Goal: Browse casually: Explore the website without a specific task or goal

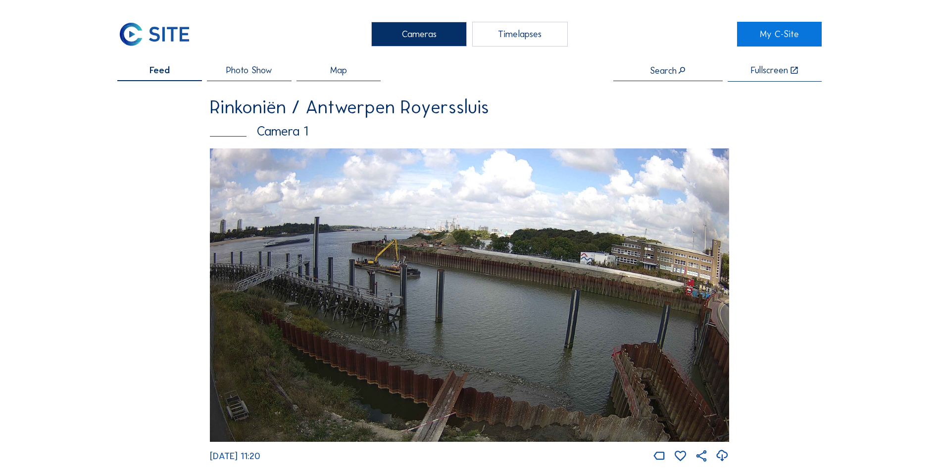
click at [389, 293] on img at bounding box center [470, 296] width 520 height 294
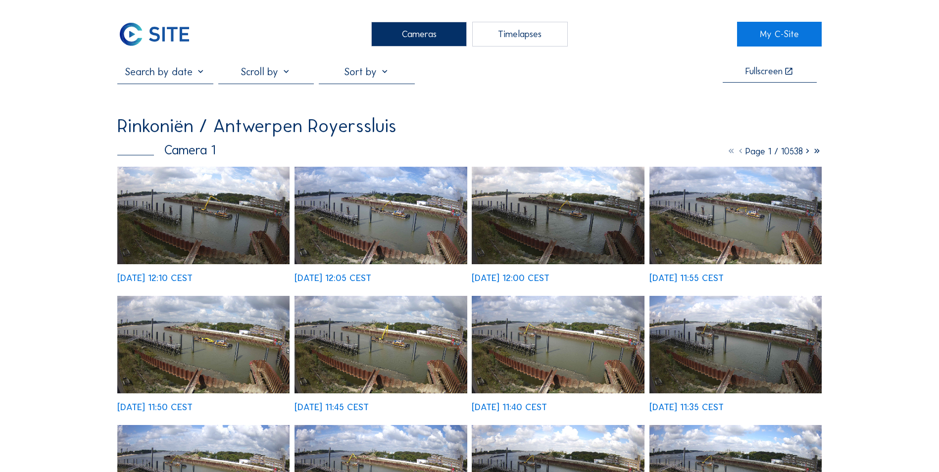
click at [246, 226] on img at bounding box center [203, 216] width 172 height 98
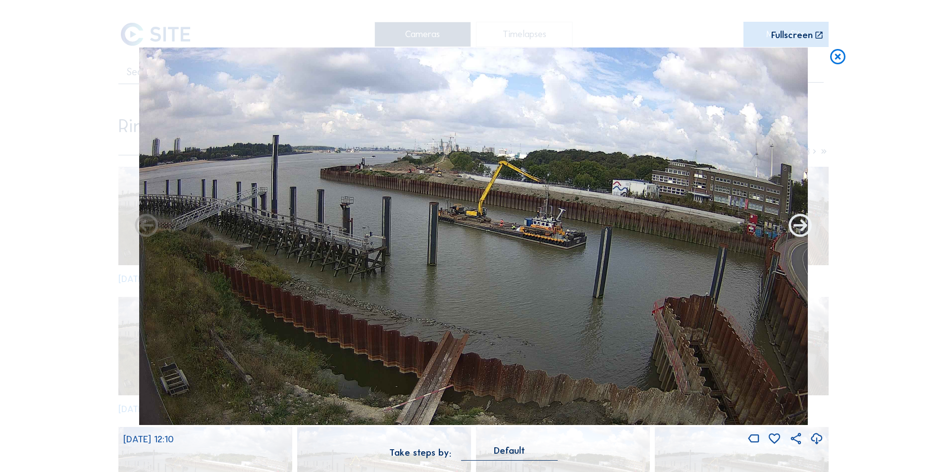
click at [799, 224] on icon at bounding box center [800, 227] width 28 height 28
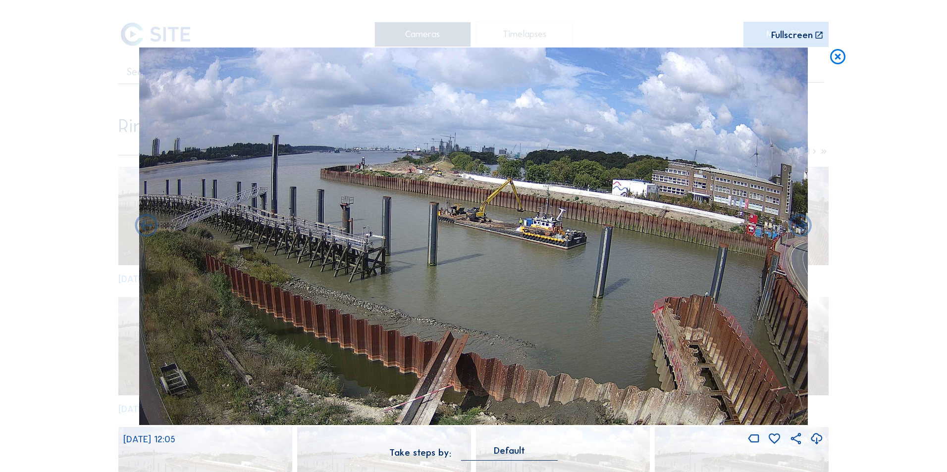
click at [799, 224] on icon at bounding box center [800, 227] width 28 height 28
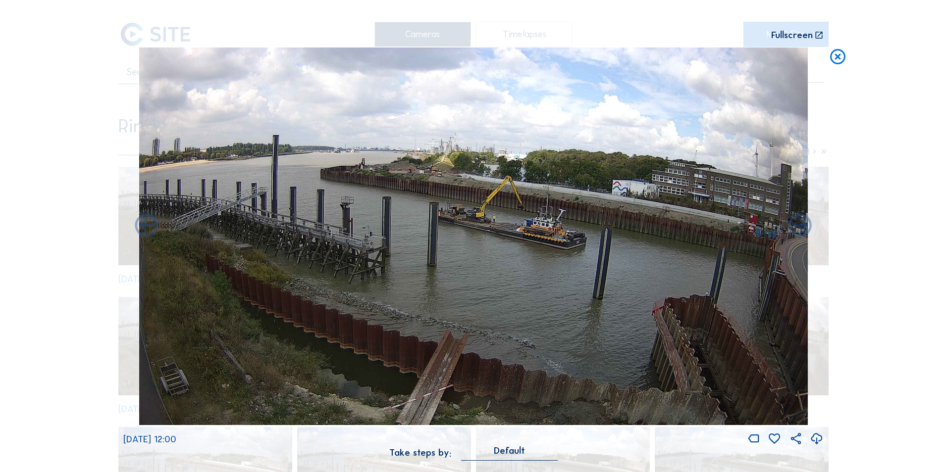
click at [799, 224] on icon at bounding box center [800, 227] width 28 height 28
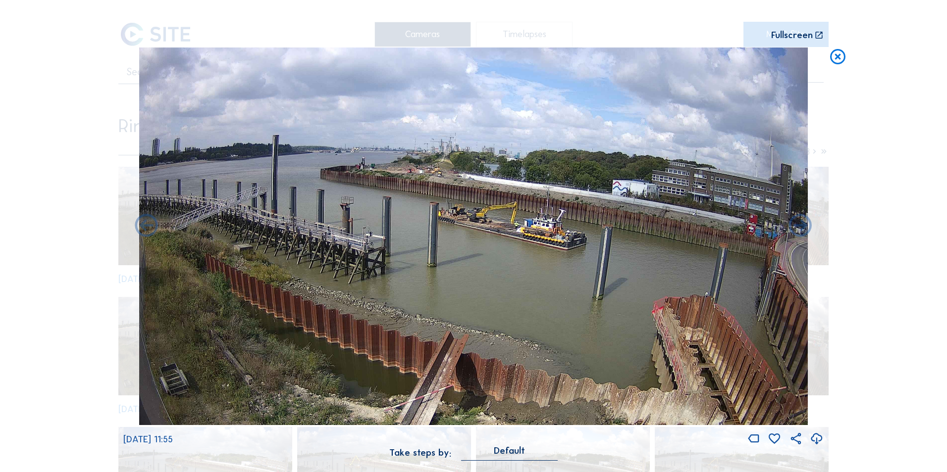
click at [799, 224] on icon at bounding box center [800, 227] width 28 height 28
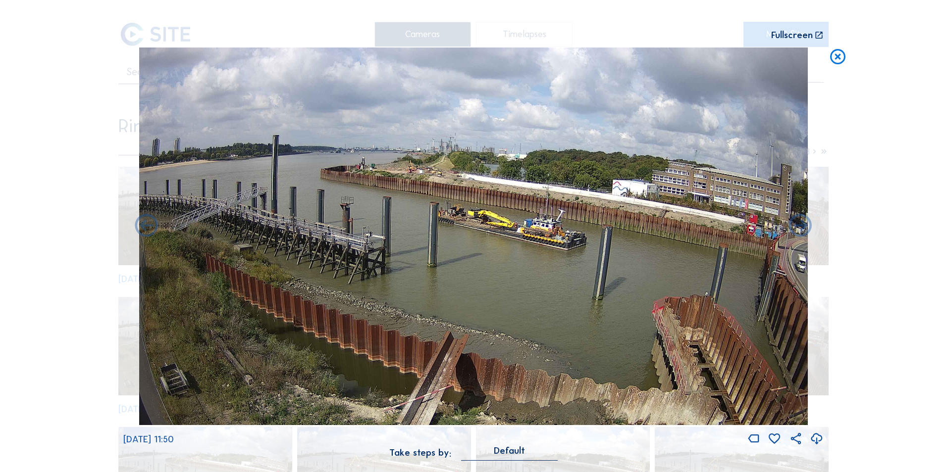
click at [799, 224] on icon at bounding box center [800, 227] width 28 height 28
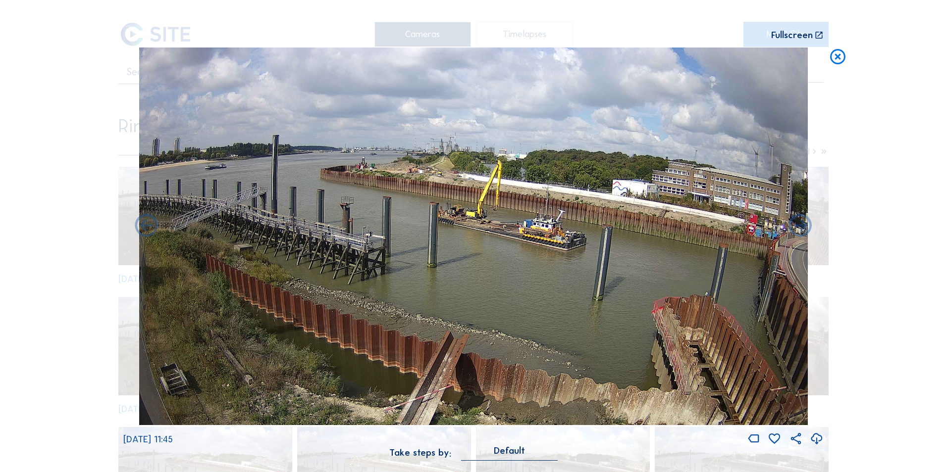
click at [799, 224] on icon at bounding box center [800, 227] width 28 height 28
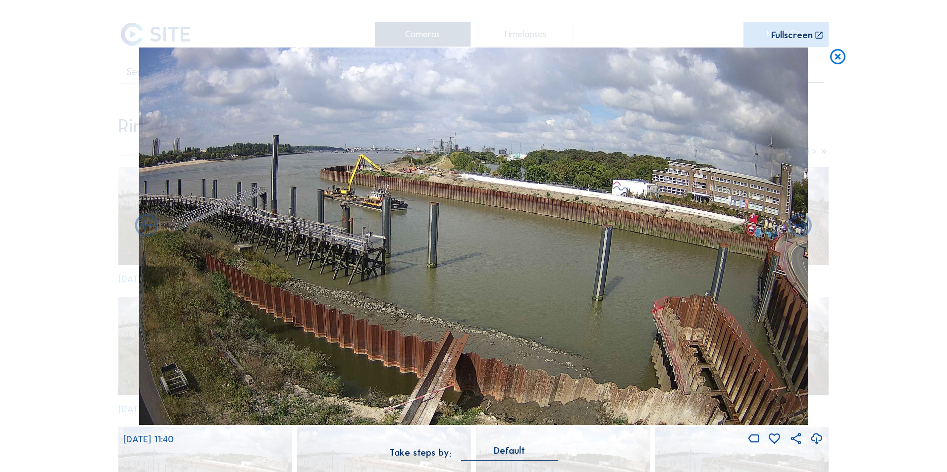
click at [799, 224] on icon at bounding box center [800, 227] width 28 height 28
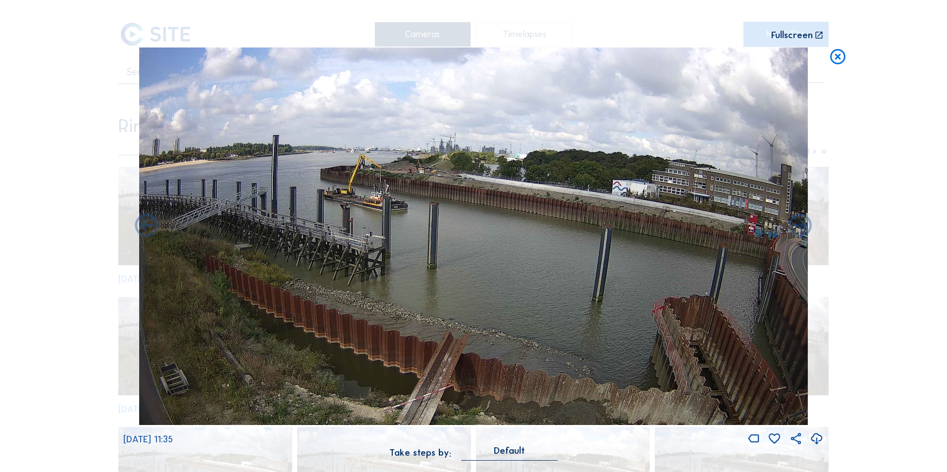
click at [799, 224] on icon at bounding box center [800, 227] width 28 height 28
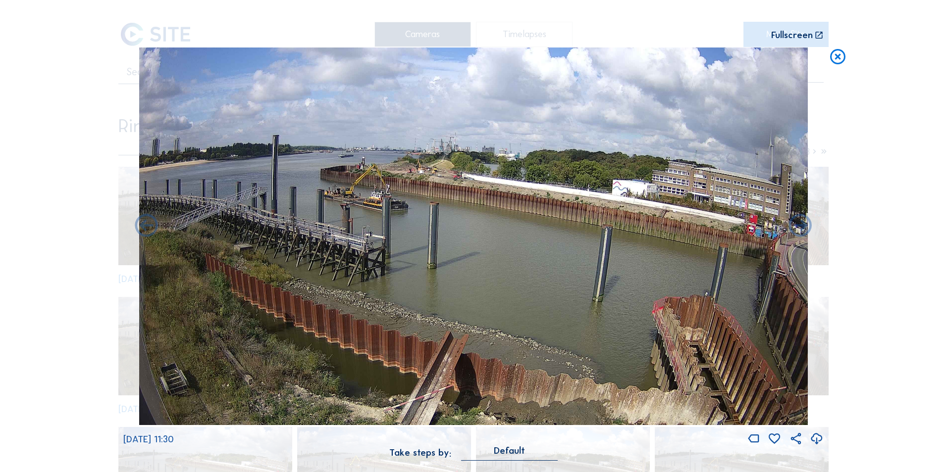
click at [799, 224] on icon at bounding box center [800, 227] width 28 height 28
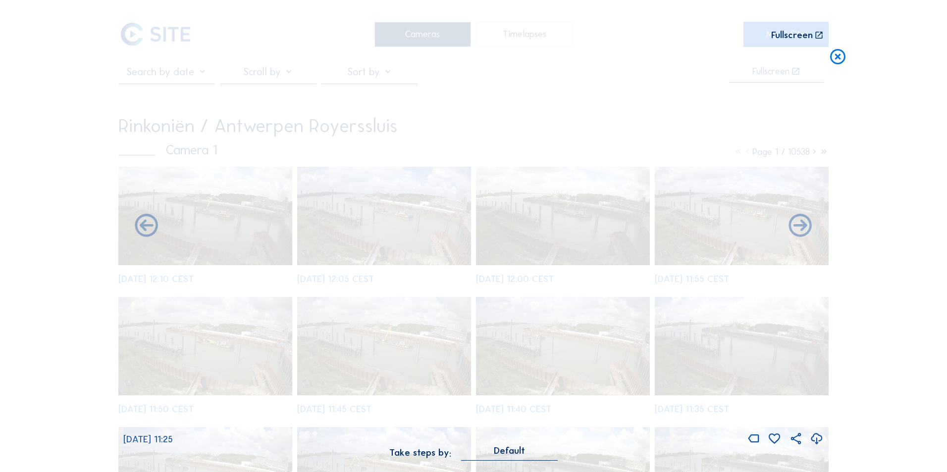
click at [799, 224] on icon at bounding box center [800, 227] width 28 height 28
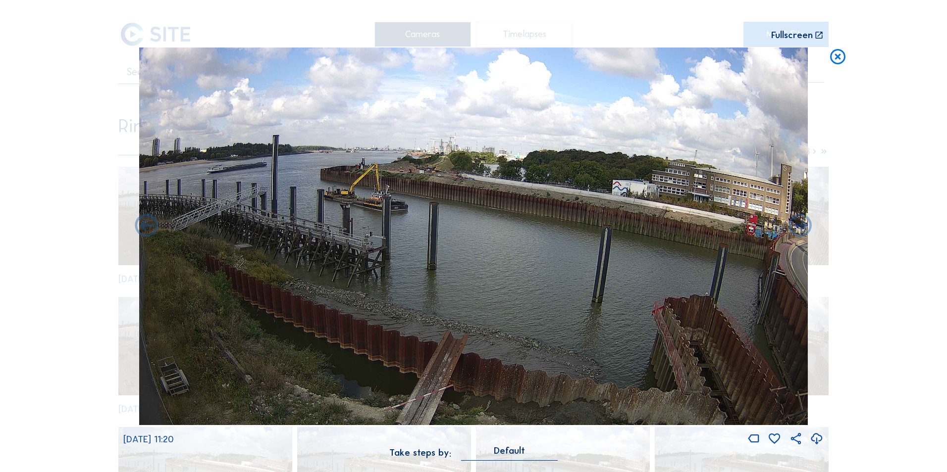
click at [799, 224] on icon at bounding box center [800, 227] width 28 height 28
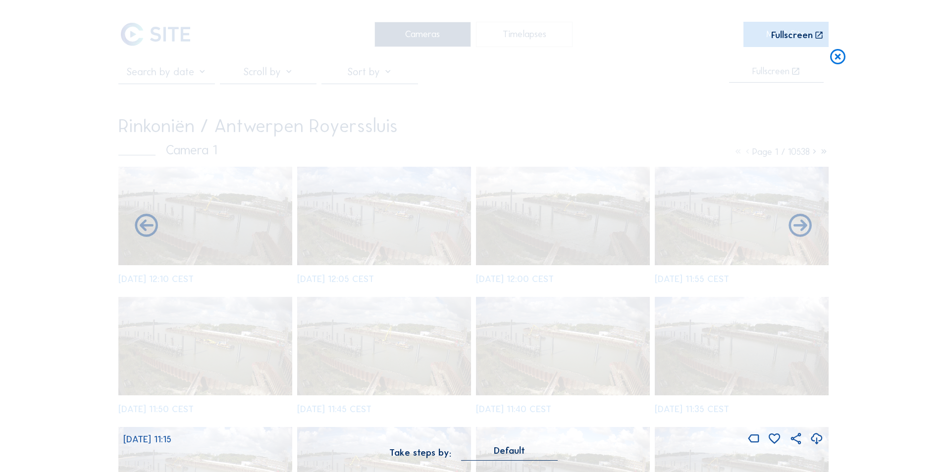
click at [799, 224] on icon at bounding box center [800, 227] width 28 height 28
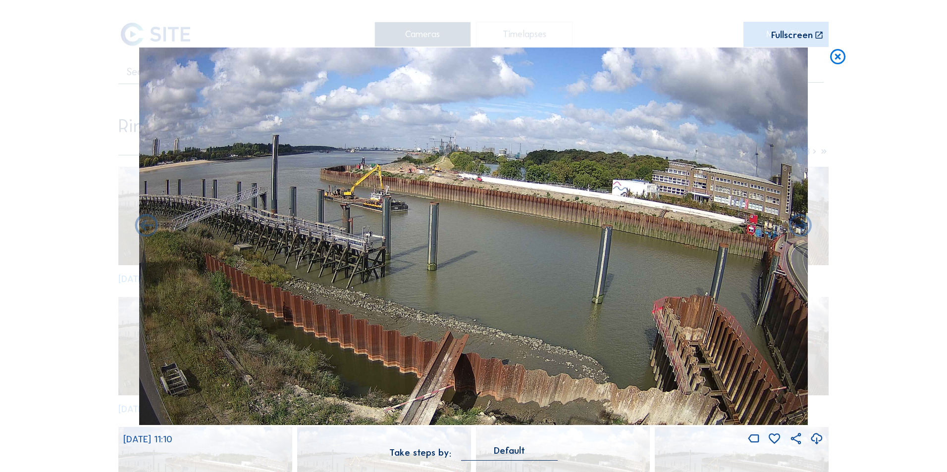
click at [799, 224] on icon at bounding box center [800, 227] width 28 height 28
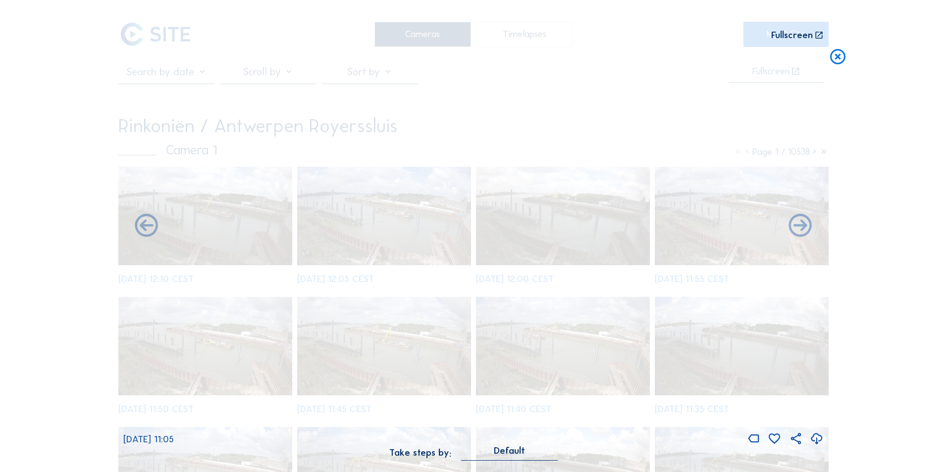
click at [799, 224] on icon at bounding box center [800, 227] width 28 height 28
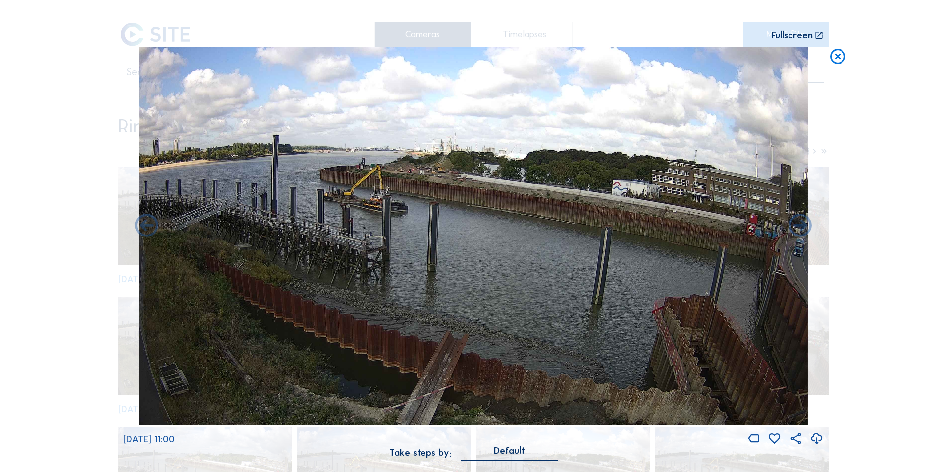
click at [799, 224] on icon at bounding box center [800, 227] width 28 height 28
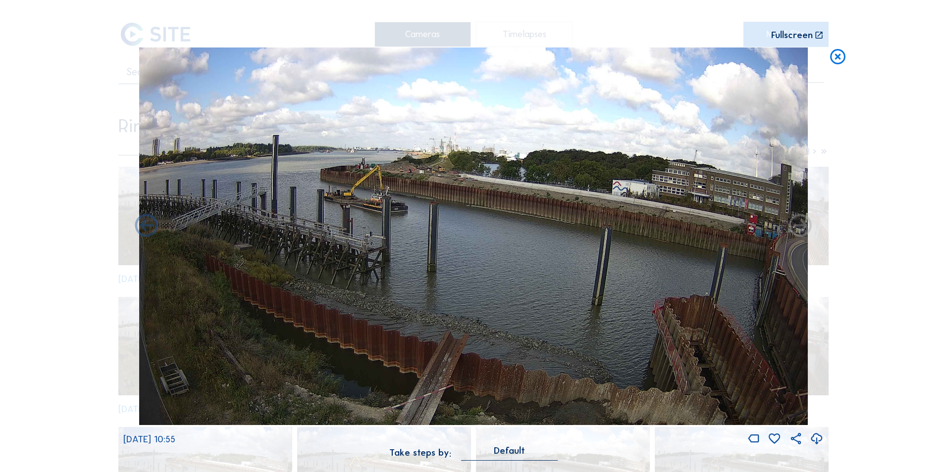
click at [799, 224] on icon at bounding box center [800, 227] width 28 height 28
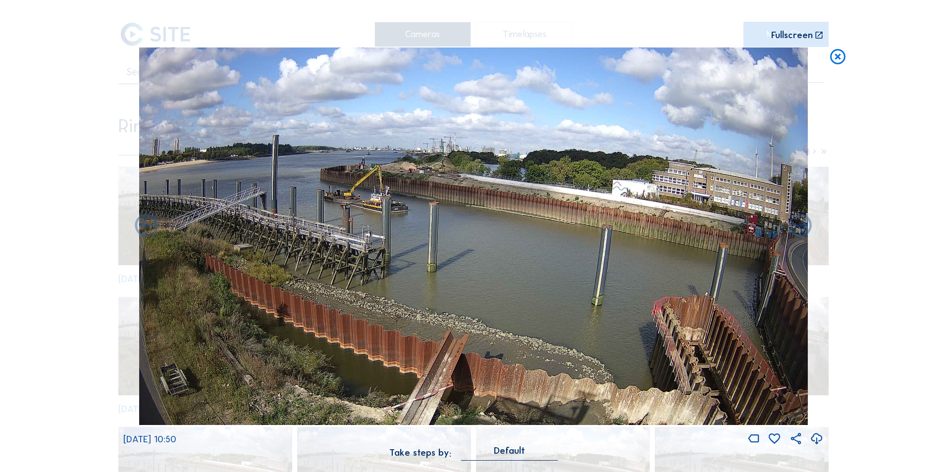
click at [799, 224] on icon at bounding box center [800, 227] width 28 height 28
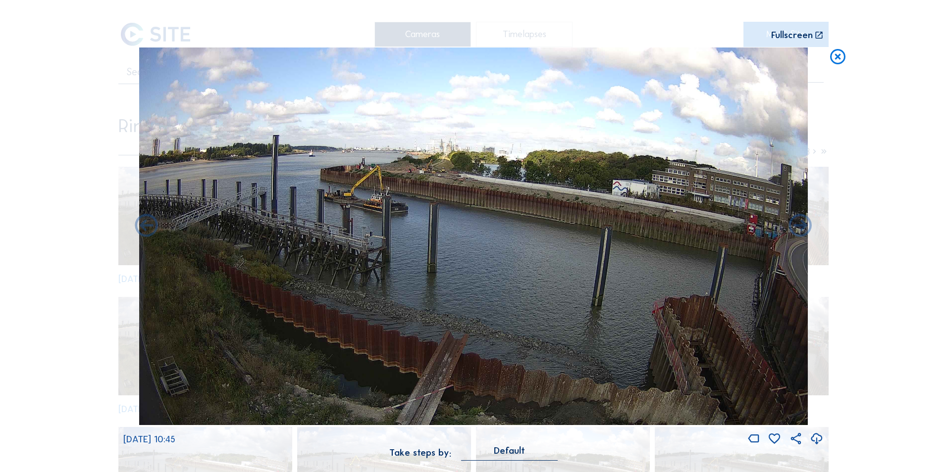
click at [799, 224] on icon at bounding box center [800, 227] width 28 height 28
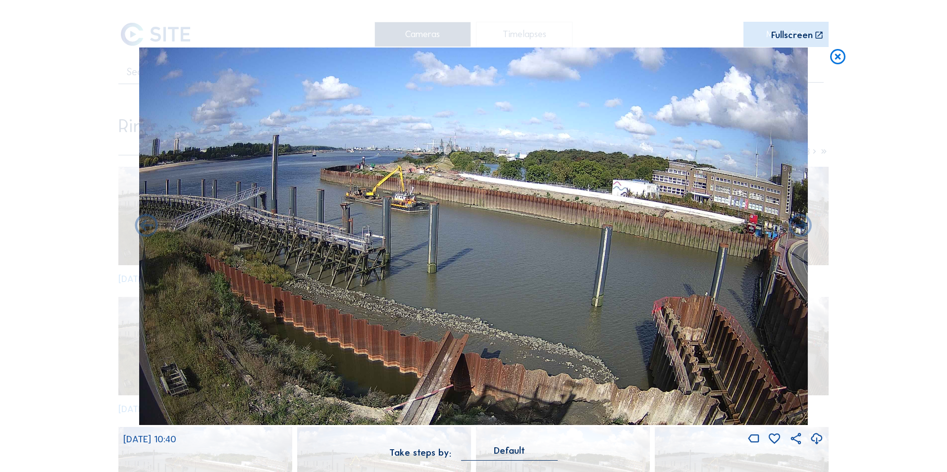
click at [799, 224] on icon at bounding box center [800, 227] width 28 height 28
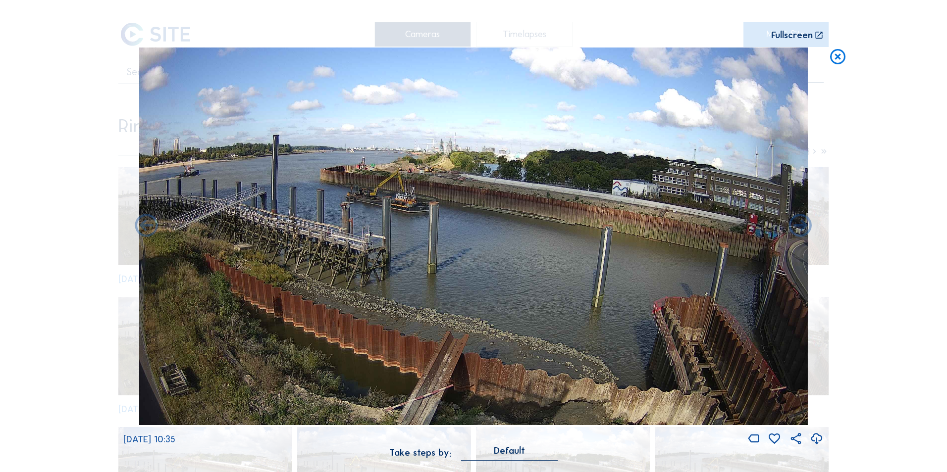
click at [839, 58] on icon at bounding box center [838, 57] width 18 height 19
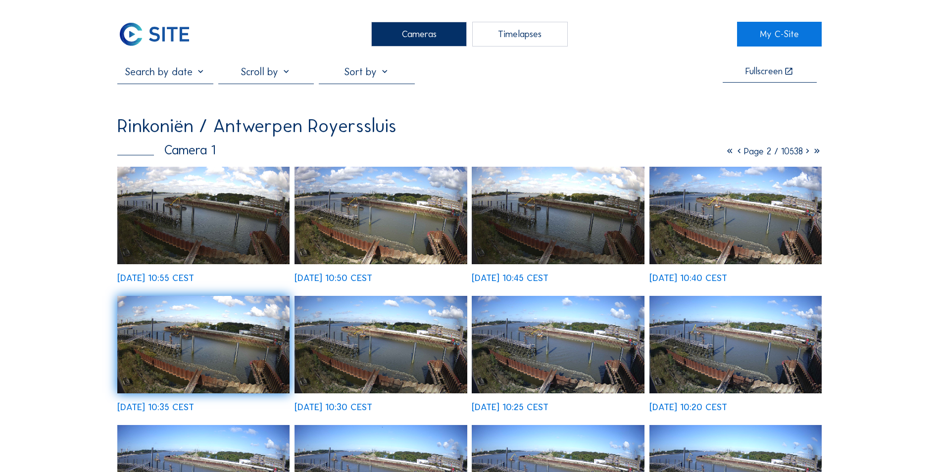
click at [151, 33] on img at bounding box center [154, 34] width 74 height 25
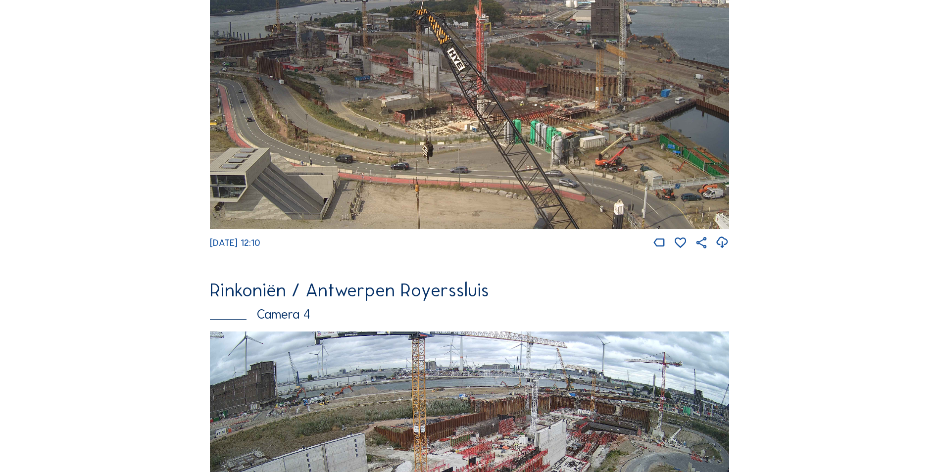
scroll to position [1292, 0]
